Goal: Task Accomplishment & Management: Manage account settings

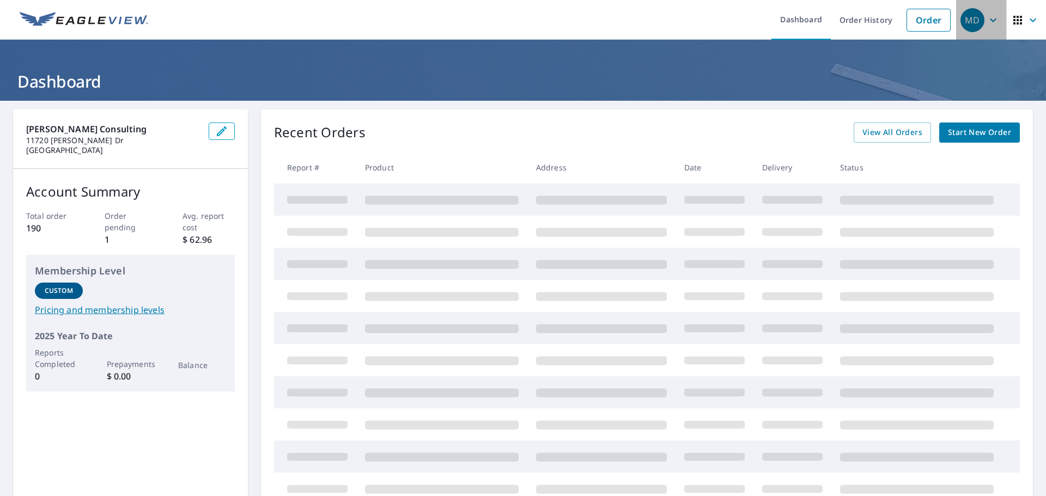
click at [987, 14] on icon "button" at bounding box center [993, 20] width 13 height 13
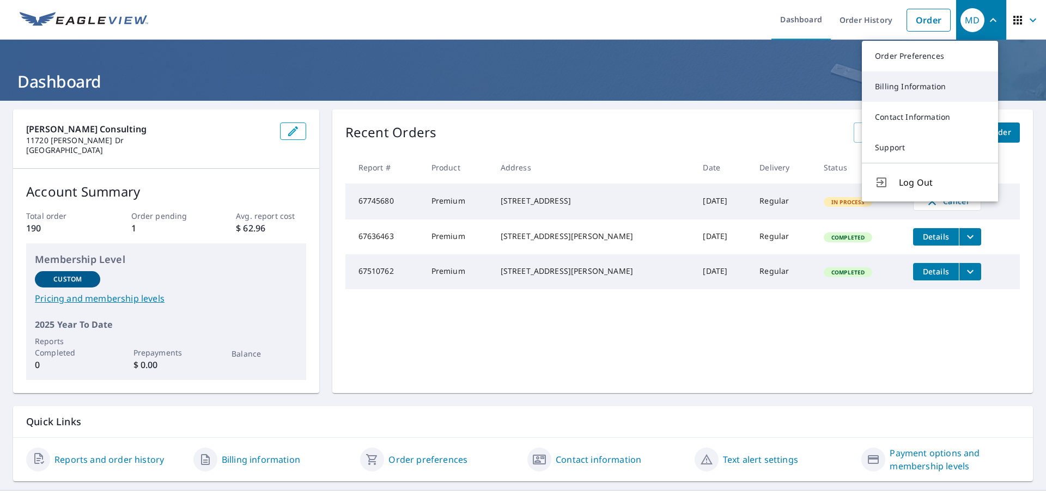
click at [937, 81] on link "Billing Information" at bounding box center [930, 86] width 136 height 31
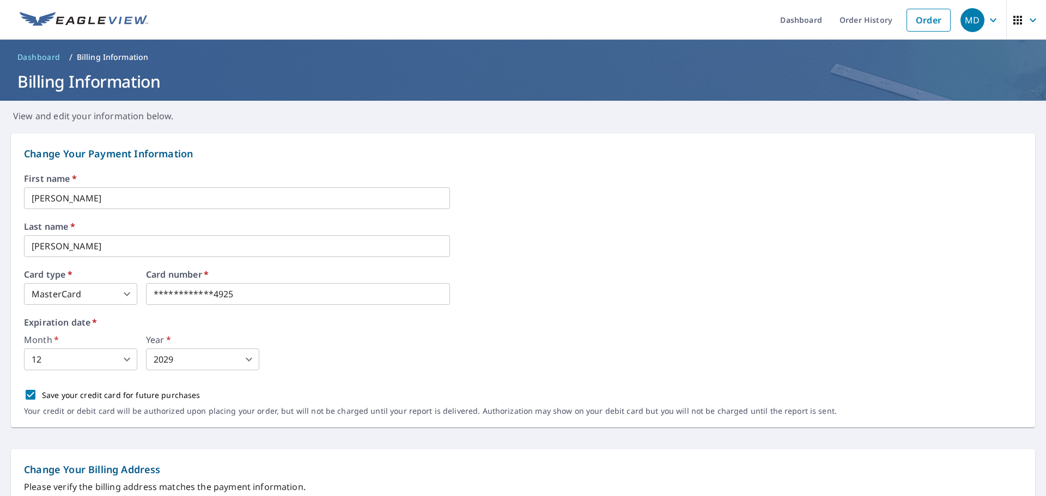
click at [375, 336] on div "Month   * 12 12 ​ Year   * 2029 2029 ​" at bounding box center [523, 353] width 998 height 35
click at [634, 302] on div "**********" at bounding box center [523, 287] width 998 height 35
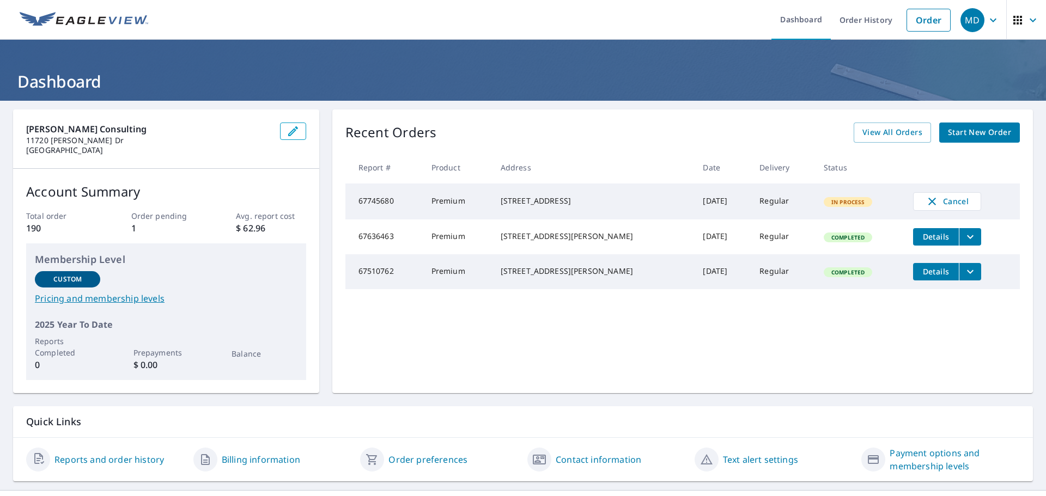
click at [709, 203] on td "[DATE]" at bounding box center [722, 202] width 57 height 36
click at [713, 206] on td "[DATE]" at bounding box center [722, 202] width 57 height 36
click at [711, 207] on td "[DATE]" at bounding box center [722, 202] width 57 height 36
click at [684, 351] on div "Recent Orders View All Orders Start New Order Report # Product Address Date Del…" at bounding box center [682, 252] width 701 height 284
